Goal: Information Seeking & Learning: Learn about a topic

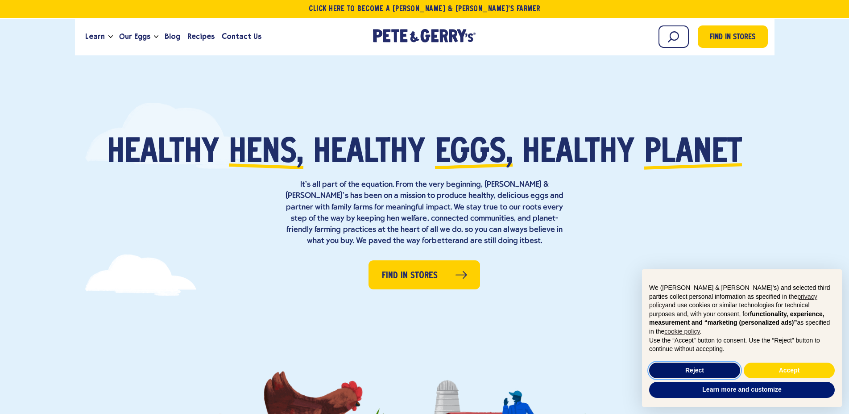
click at [704, 372] on button "Reject" at bounding box center [694, 370] width 91 height 16
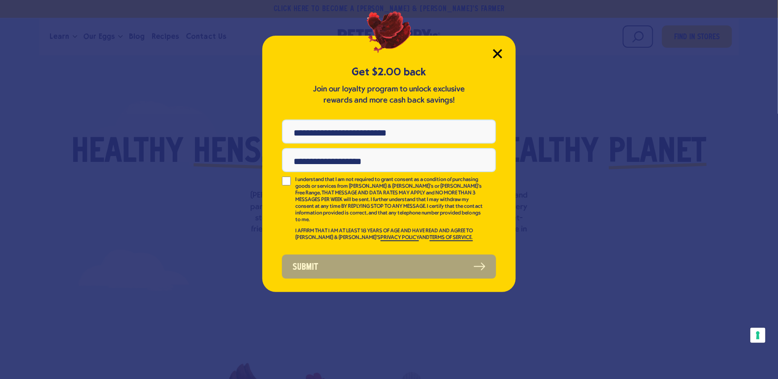
click at [498, 52] on icon "Close Modal" at bounding box center [497, 53] width 9 height 9
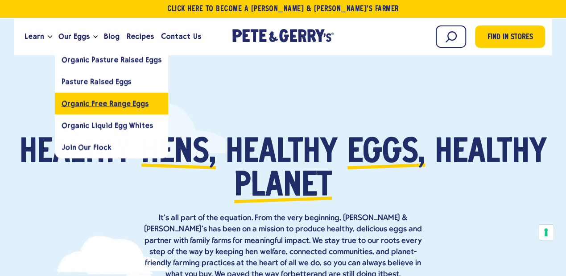
click at [95, 105] on span "Organic Free Range Eggs" at bounding box center [105, 103] width 87 height 8
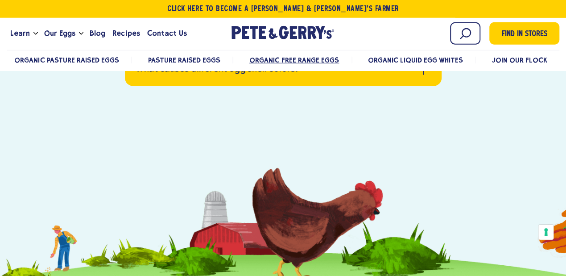
scroll to position [2553, 0]
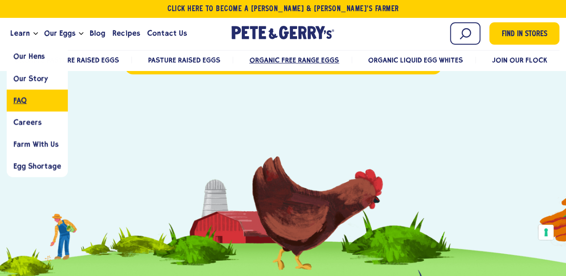
click at [21, 102] on span "FAQ" at bounding box center [19, 100] width 13 height 8
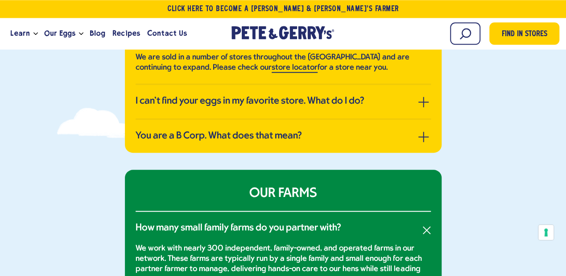
scroll to position [278, 0]
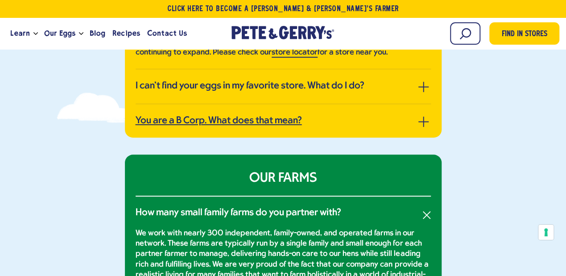
click at [430, 121] on link "You are a B Corp. What does that mean?" at bounding box center [283, 121] width 295 height 12
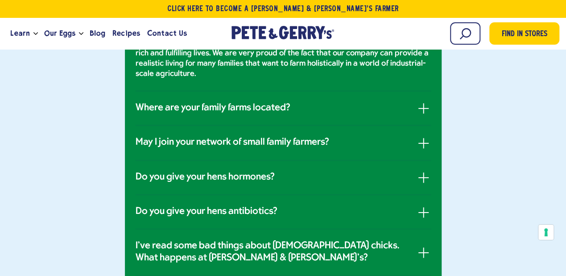
scroll to position [557, 0]
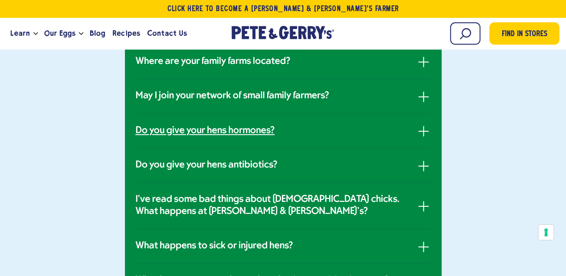
click at [313, 129] on link "Do you give your hens hormones?" at bounding box center [283, 131] width 295 height 12
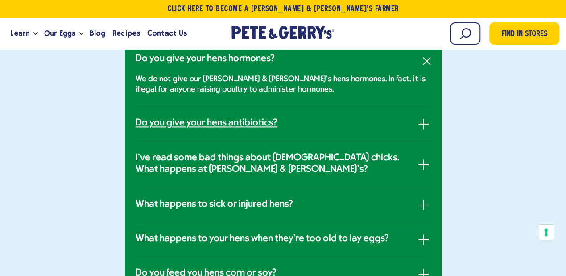
click at [245, 118] on h3 "Do you give your hens antibiotics?" at bounding box center [207, 123] width 142 height 12
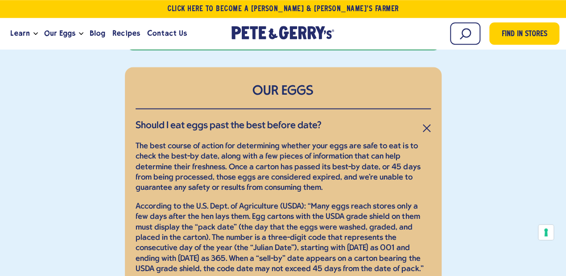
scroll to position [975, 0]
